Goal: Information Seeking & Learning: Learn about a topic

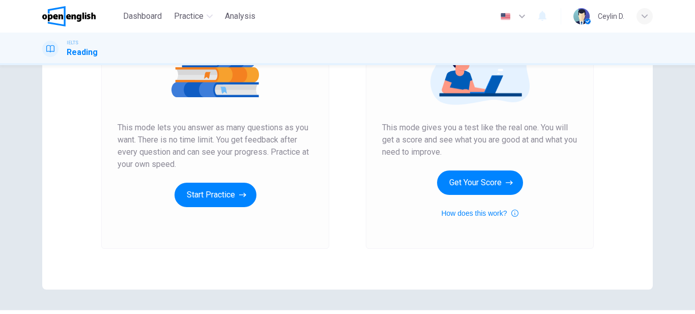
scroll to position [127, 0]
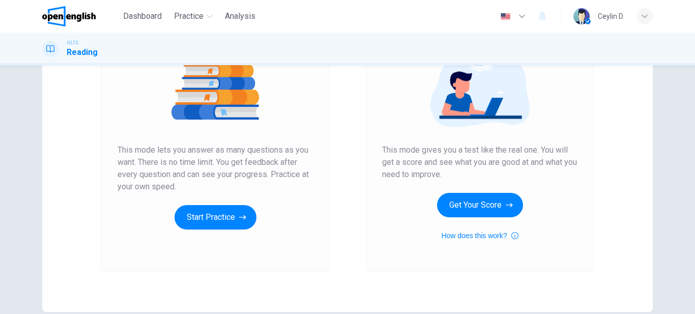
drag, startPoint x: 436, startPoint y: 165, endPoint x: 471, endPoint y: 173, distance: 35.4
click at [471, 173] on span "This mode gives you a test like the real one. You will get a score and see what…" at bounding box center [479, 162] width 195 height 37
click at [479, 214] on button "Get Your Score" at bounding box center [480, 205] width 86 height 24
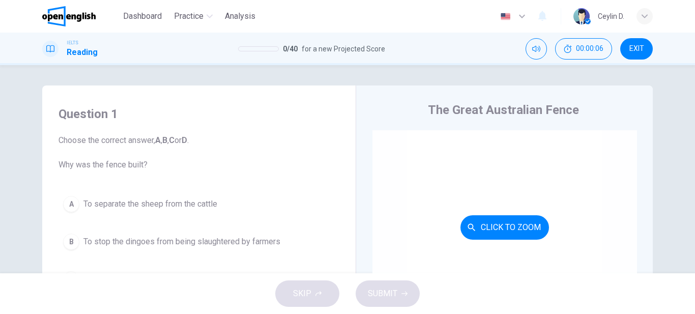
scroll to position [51, 0]
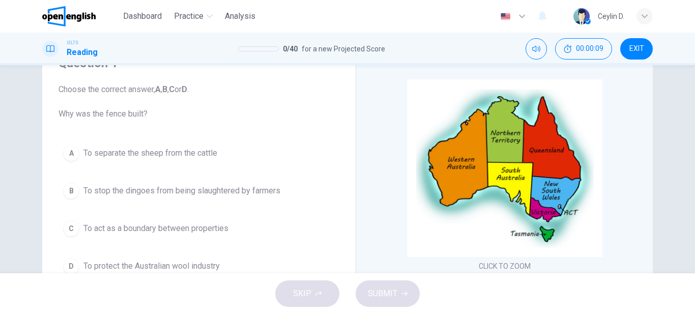
drag, startPoint x: 74, startPoint y: 115, endPoint x: 130, endPoint y: 115, distance: 56.5
click at [130, 115] on span "Choose the correct answer, A , B , C or D . Why was the fence built?" at bounding box center [199, 101] width 281 height 37
drag, startPoint x: 95, startPoint y: 113, endPoint x: 119, endPoint y: 113, distance: 24.4
click at [119, 113] on span "Choose the correct answer, A , B , C or D . Why was the fence built?" at bounding box center [199, 101] width 281 height 37
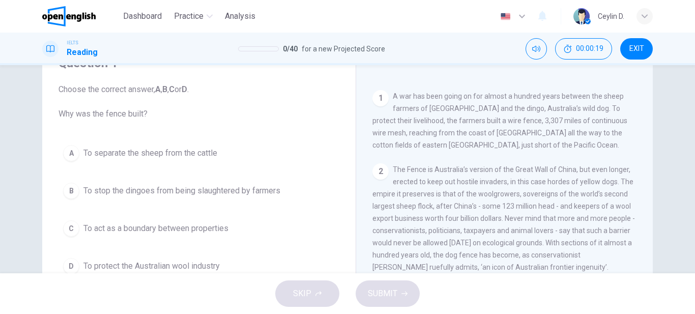
drag, startPoint x: 441, startPoint y: 95, endPoint x: 478, endPoint y: 95, distance: 37.1
click at [474, 95] on span "A war has been going on for almost a hundred years between the sheep farmers of…" at bounding box center [499, 120] width 255 height 57
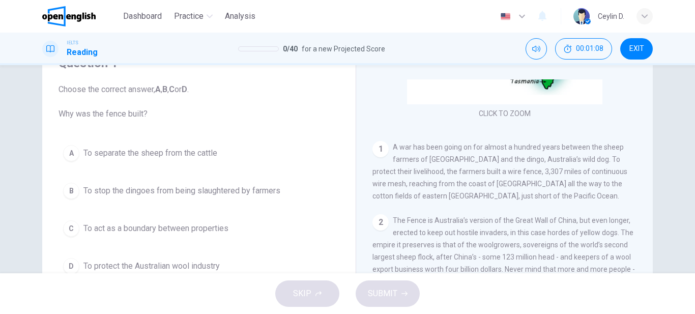
scroll to position [102, 0]
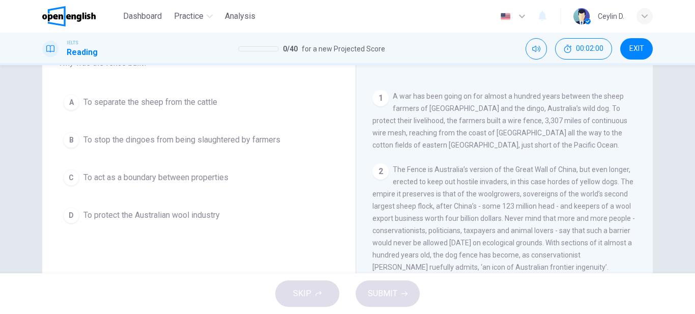
click at [67, 142] on div "B" at bounding box center [71, 140] width 16 height 16
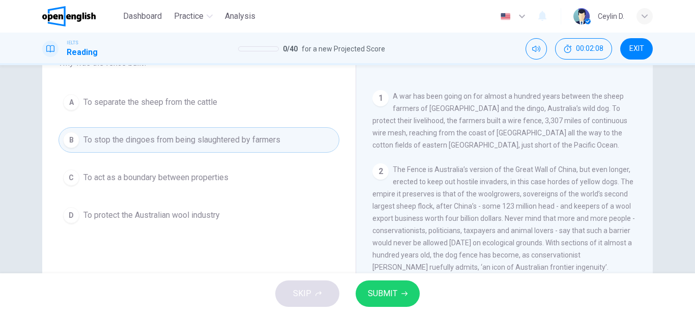
click at [376, 296] on span "SUBMIT" at bounding box center [383, 293] width 30 height 14
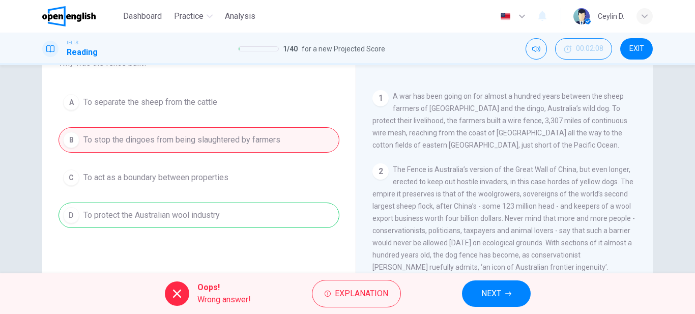
click at [493, 299] on span "NEXT" at bounding box center [491, 293] width 20 height 14
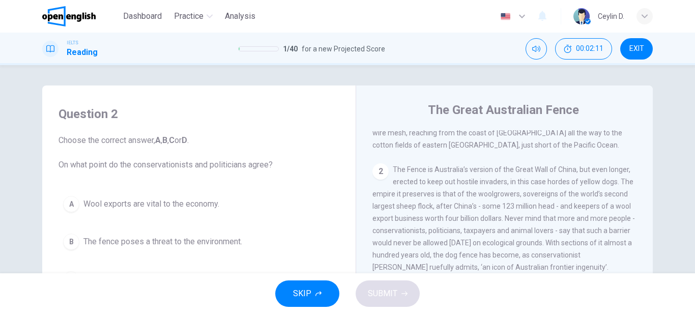
scroll to position [51, 0]
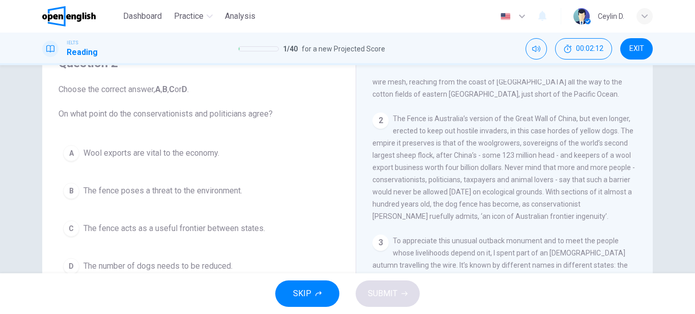
drag, startPoint x: 50, startPoint y: 114, endPoint x: 144, endPoint y: 120, distance: 93.8
click at [143, 120] on div "Question 2 Choose the correct answer, A , B , C or D . On what point do the con…" at bounding box center [198, 167] width 297 height 244
click at [623, 50] on button "EXIT" at bounding box center [636, 48] width 33 height 21
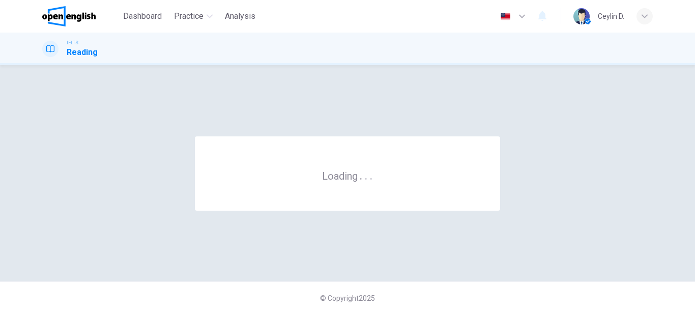
scroll to position [0, 0]
